Goal: Register for event/course

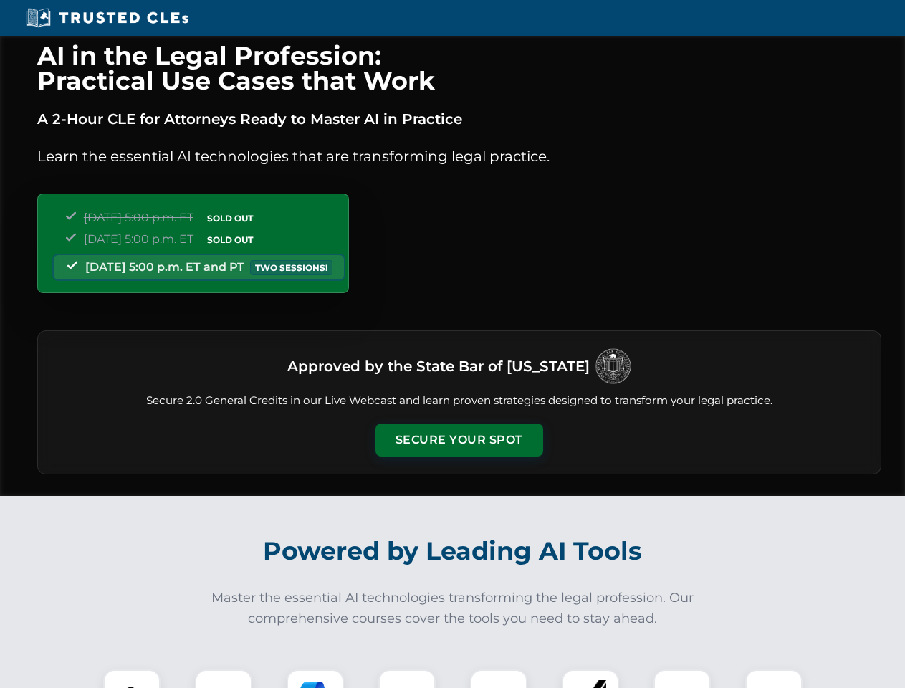
click at [459, 440] on button "Secure Your Spot" at bounding box center [460, 440] width 168 height 33
click at [132, 679] on img at bounding box center [132, 698] width 42 height 42
click at [224, 679] on div at bounding box center [223, 697] width 57 height 57
